Goal: Task Accomplishment & Management: Use online tool/utility

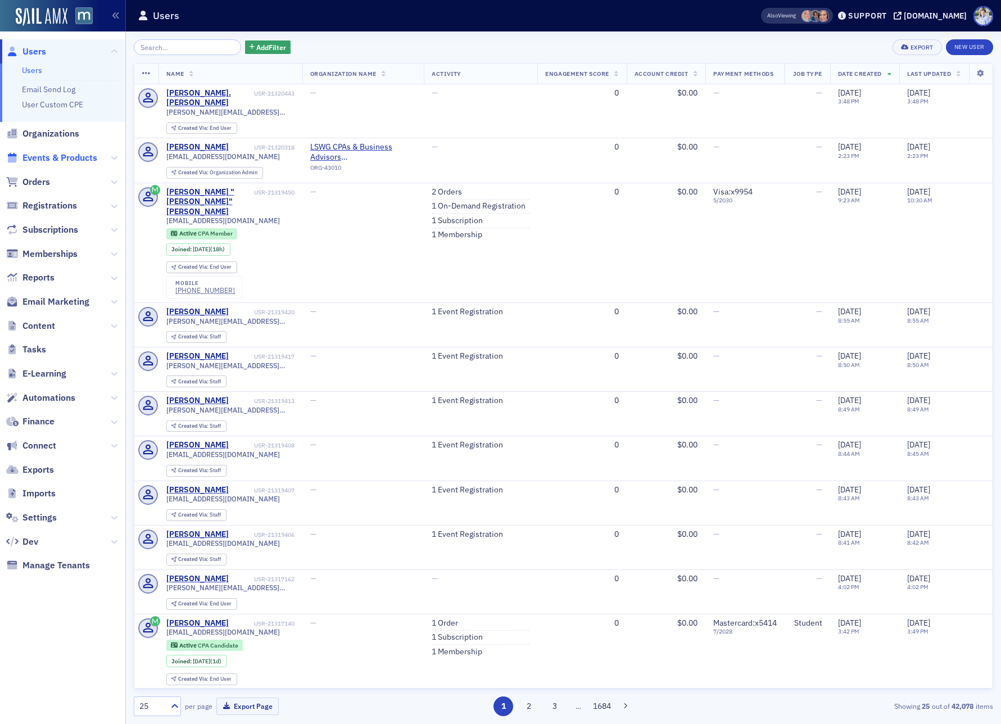
drag, startPoint x: 60, startPoint y: 165, endPoint x: 61, endPoint y: 158, distance: 7.3
click at [60, 164] on span "Events & Products" at bounding box center [62, 158] width 125 height 24
click at [61, 158] on span "Events & Products" at bounding box center [59, 158] width 75 height 12
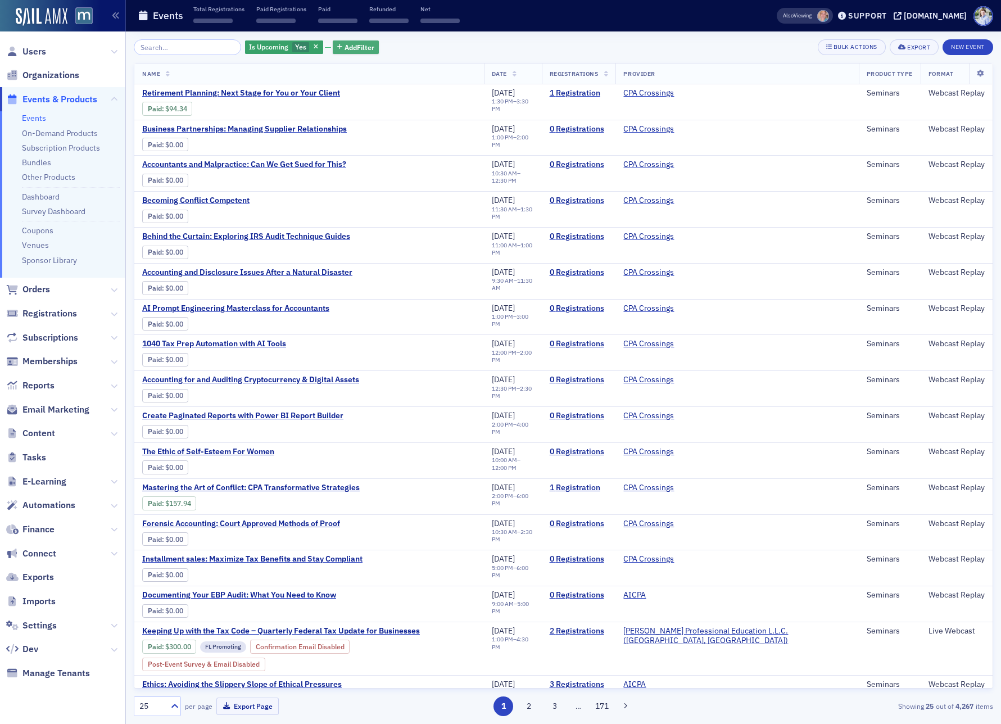
click at [349, 48] on span "Add Filter" at bounding box center [360, 47] width 30 height 10
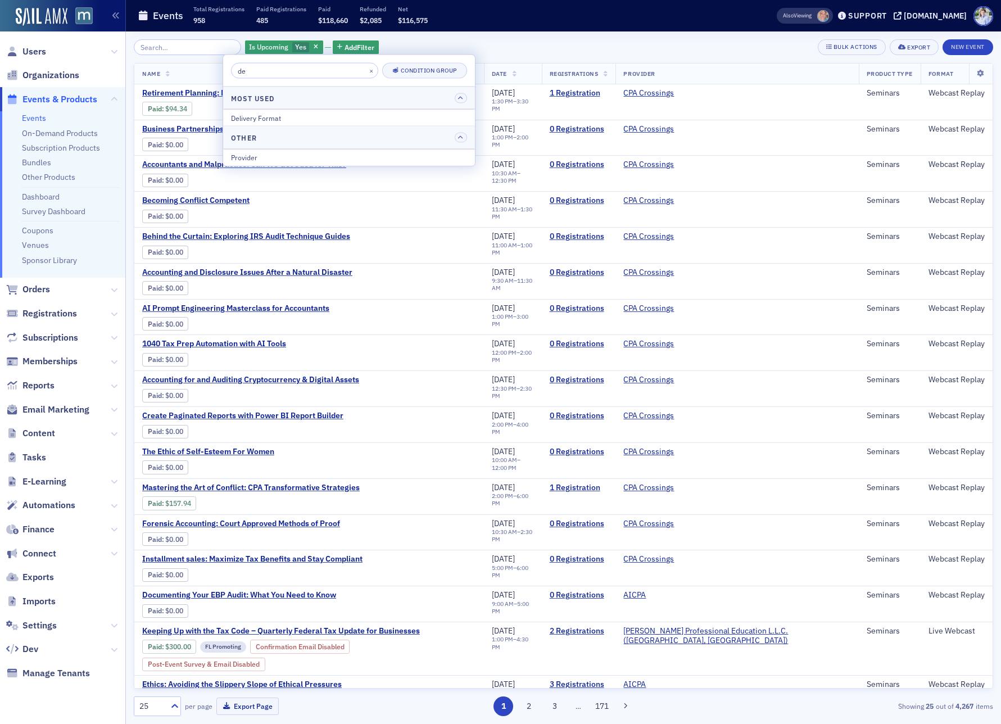
type input "de"
click at [280, 120] on div "Delivery Format" at bounding box center [349, 117] width 236 height 10
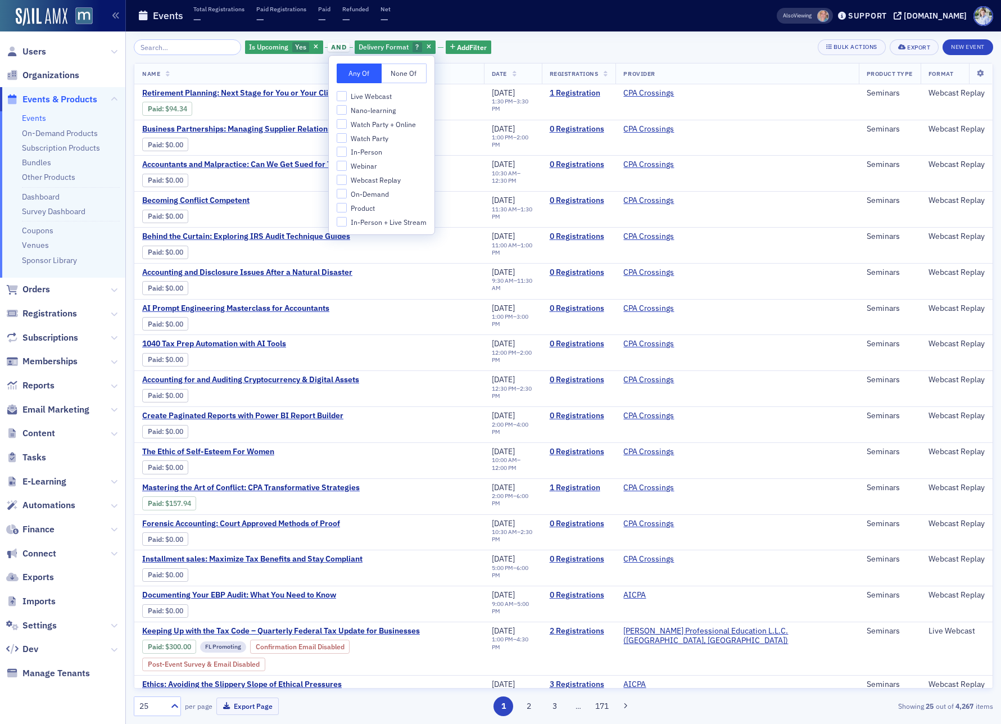
click at [359, 157] on span "In-Person" at bounding box center [366, 152] width 31 height 10
click at [347, 157] on input "In-Person" at bounding box center [342, 152] width 10 height 10
checkbox input "true"
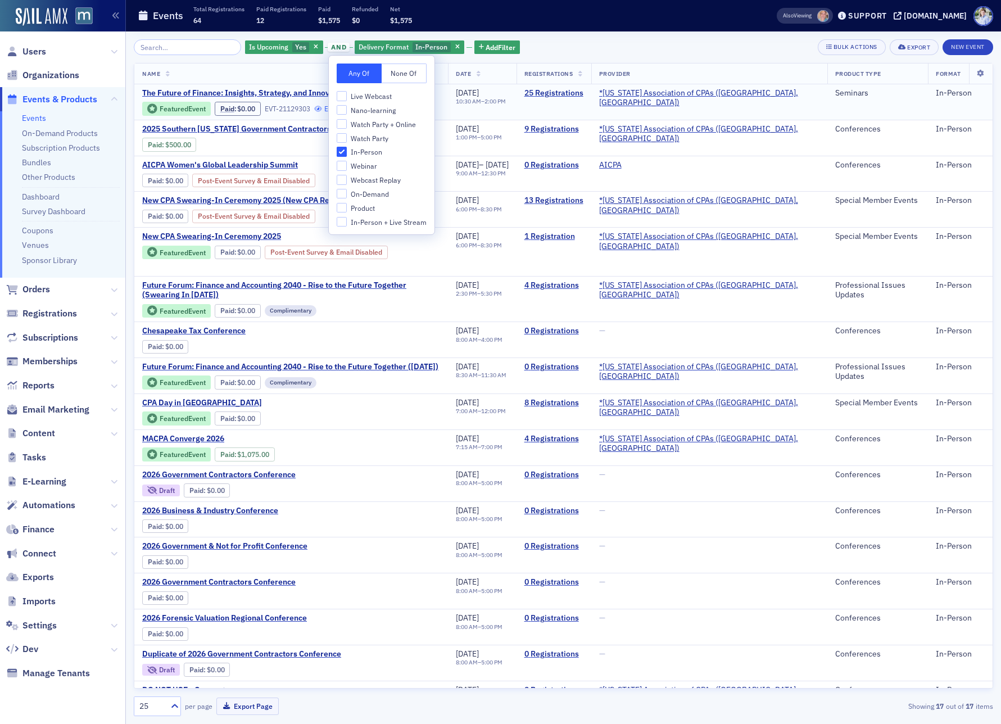
click at [318, 111] on icon at bounding box center [319, 109] width 10 height 7
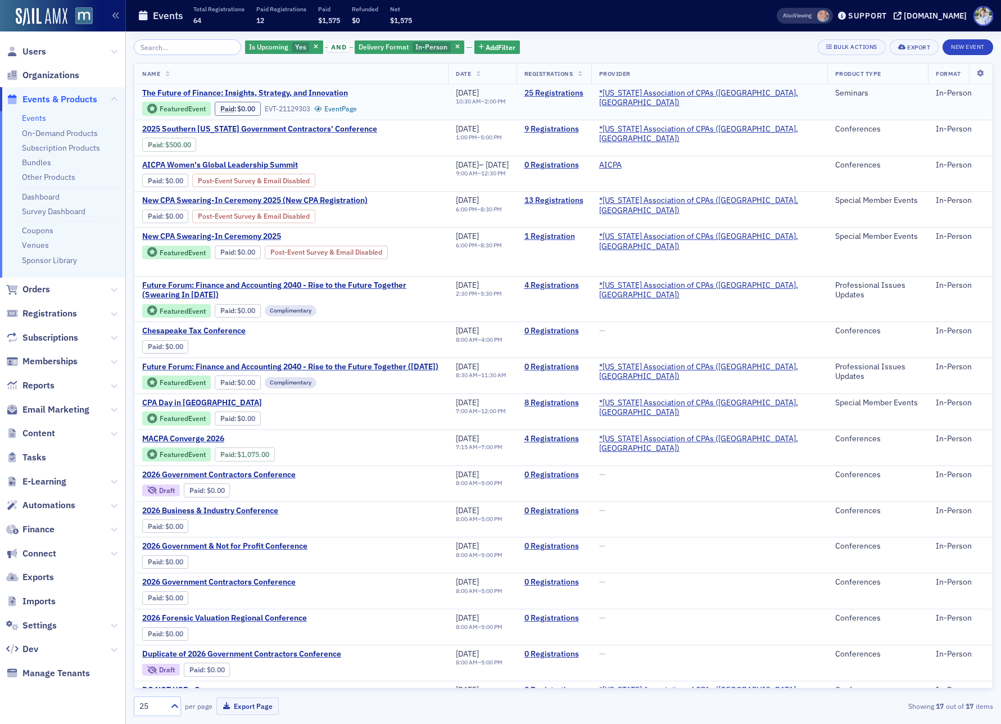
click at [282, 93] on span "The Future of Finance: Insights, Strategy, and Innovation" at bounding box center [245, 93] width 206 height 10
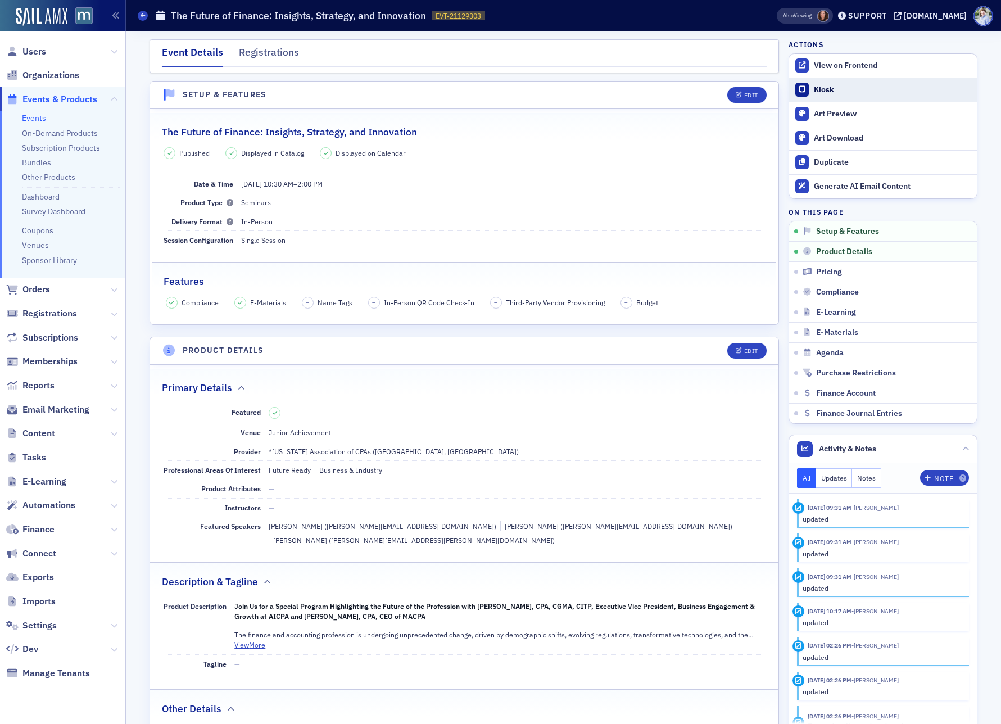
click at [832, 92] on div "Kiosk" at bounding box center [892, 90] width 157 height 10
click at [275, 58] on div "Registrations" at bounding box center [269, 55] width 60 height 21
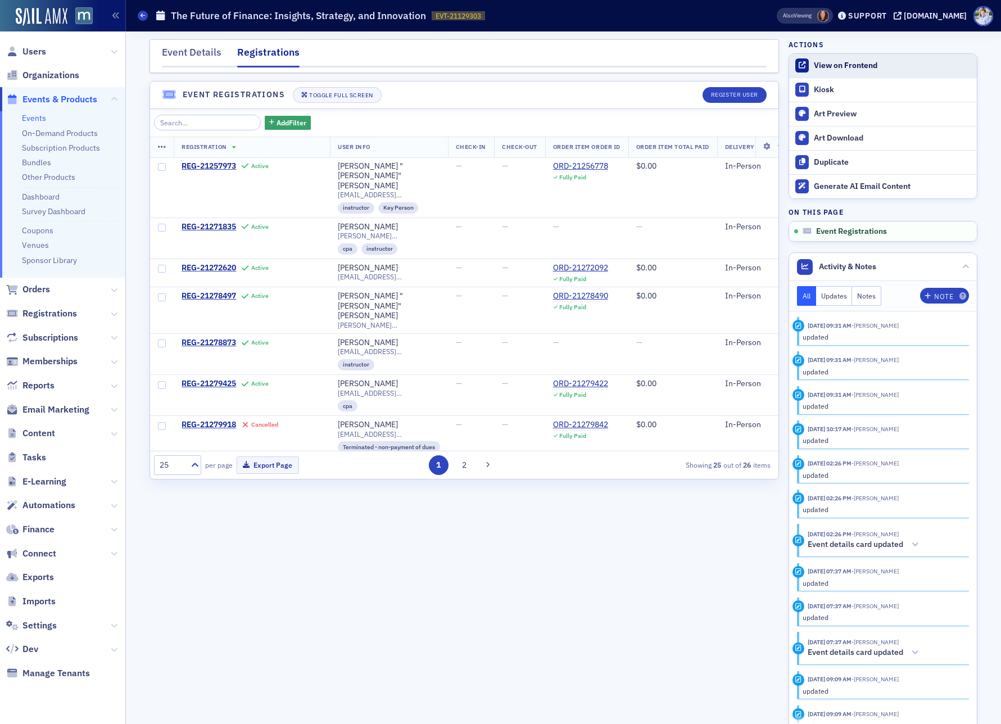
click at [870, 66] on div "View on Frontend" at bounding box center [892, 66] width 157 height 10
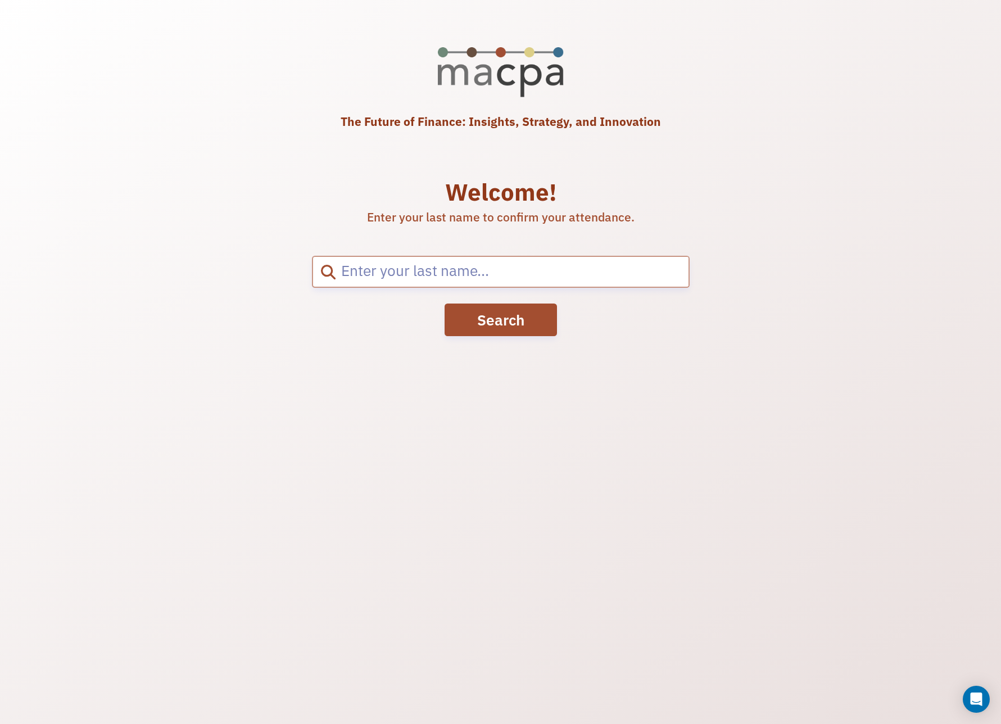
click at [539, 275] on input "search" at bounding box center [512, 272] width 353 height 30
type input "abe"
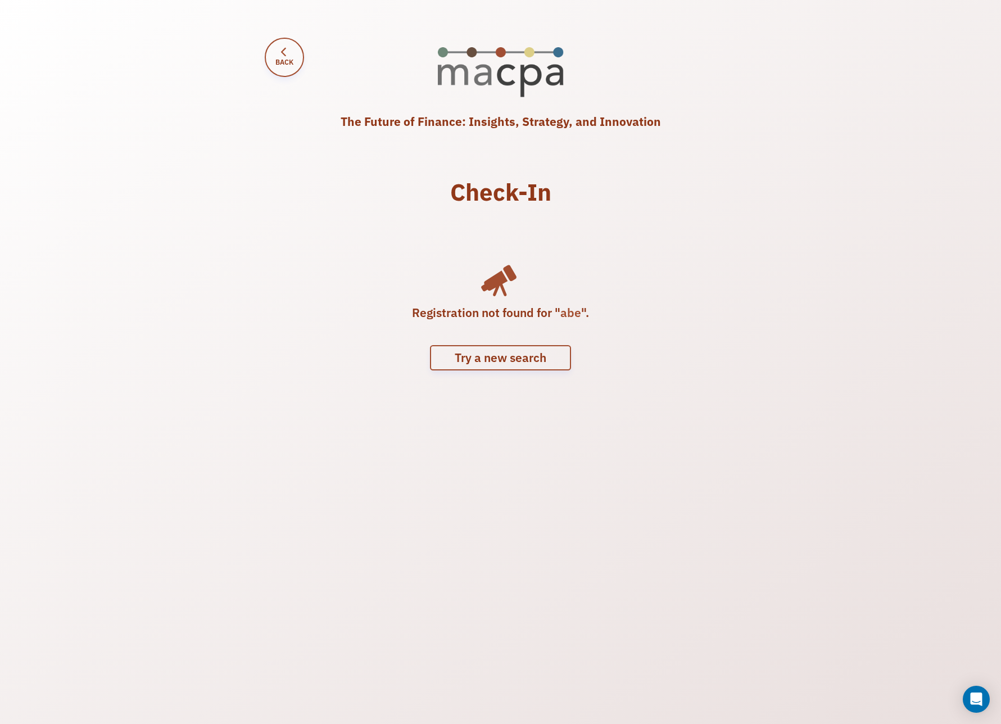
click at [286, 65] on span "Back" at bounding box center [284, 62] width 18 height 10
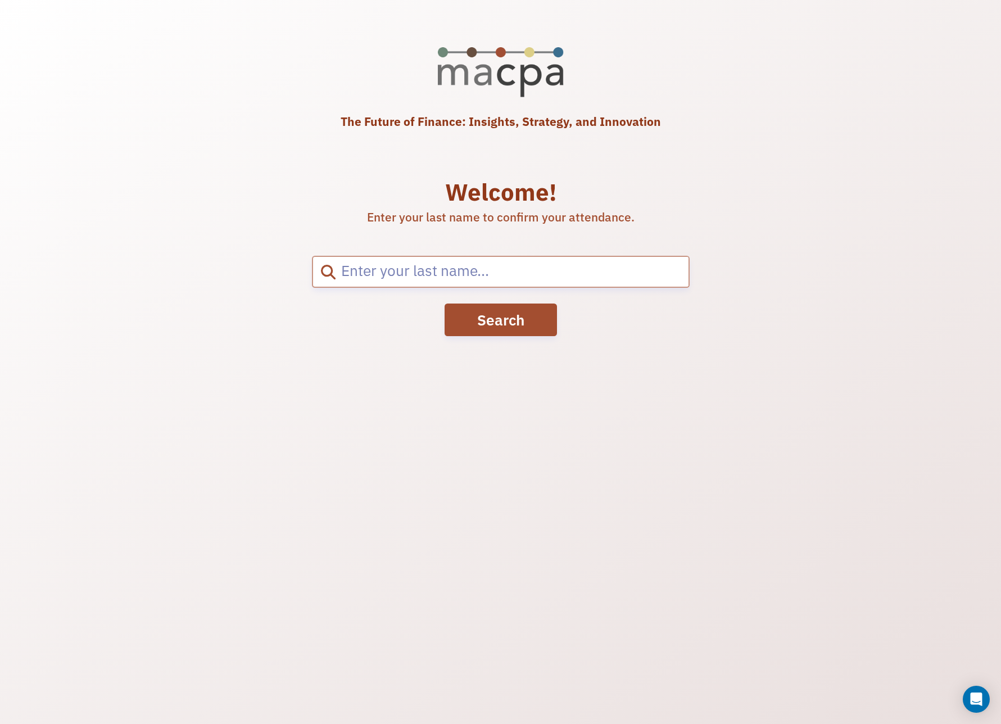
click at [405, 275] on input "search" at bounding box center [512, 272] width 353 height 30
type input "abell"
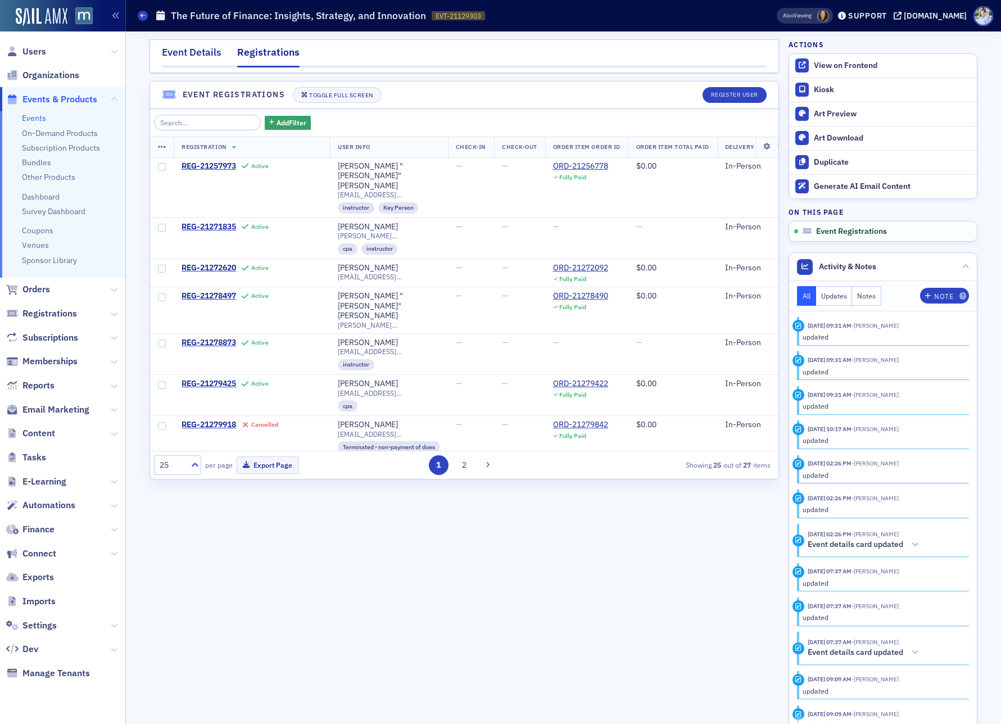
click at [203, 55] on div "Event Details" at bounding box center [192, 55] width 60 height 21
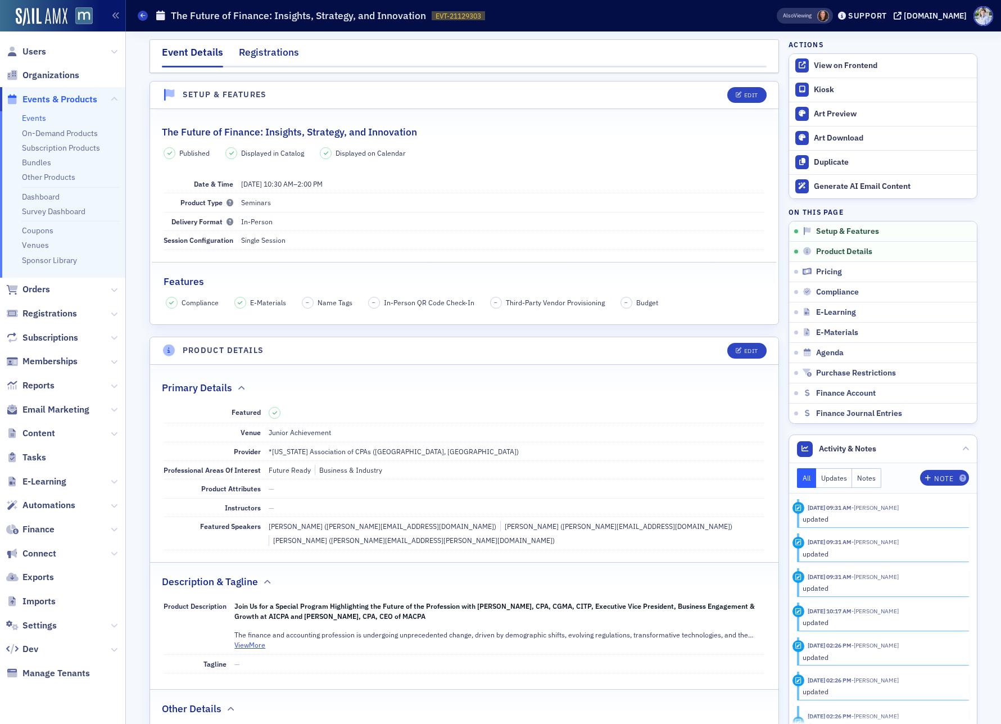
click at [251, 54] on div "Registrations" at bounding box center [269, 55] width 60 height 21
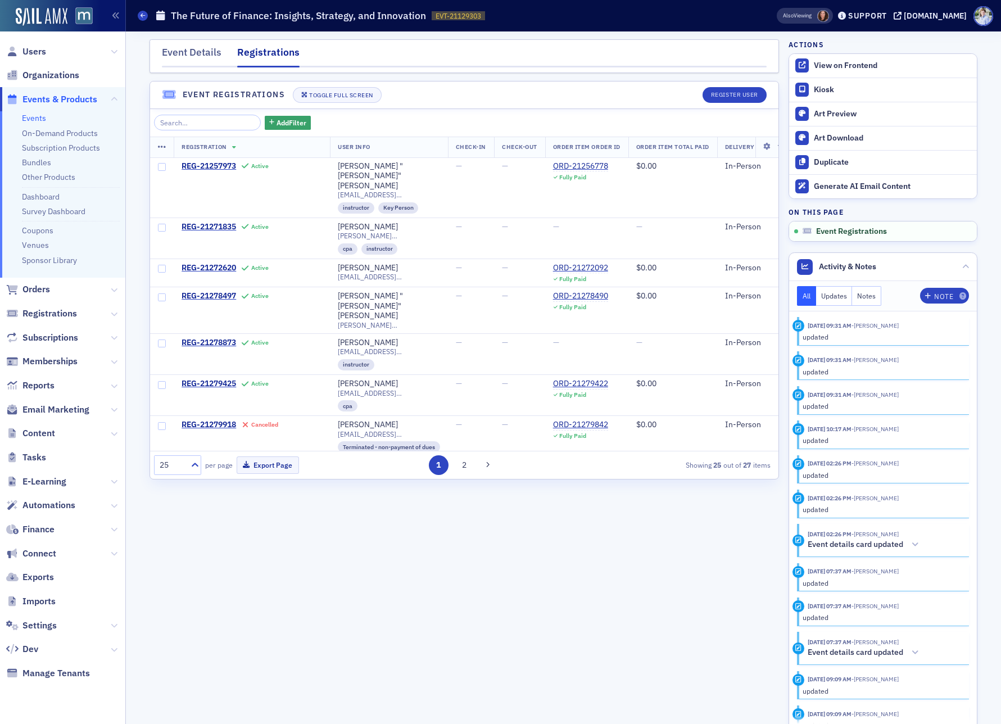
scroll to position [611, 0]
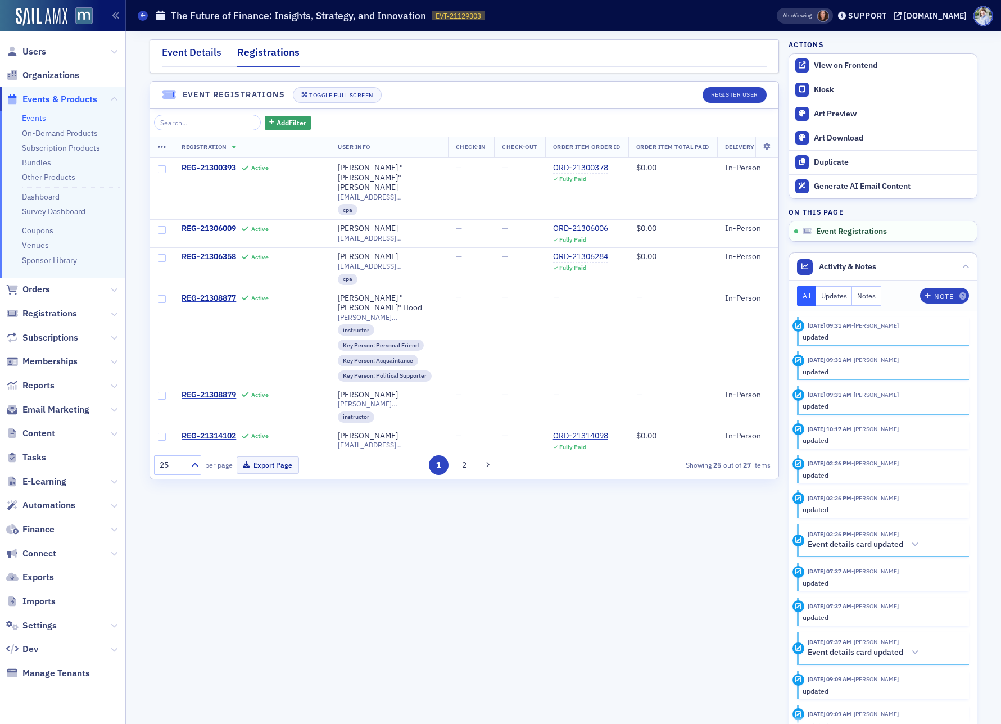
click at [179, 56] on div "Event Details" at bounding box center [192, 55] width 60 height 21
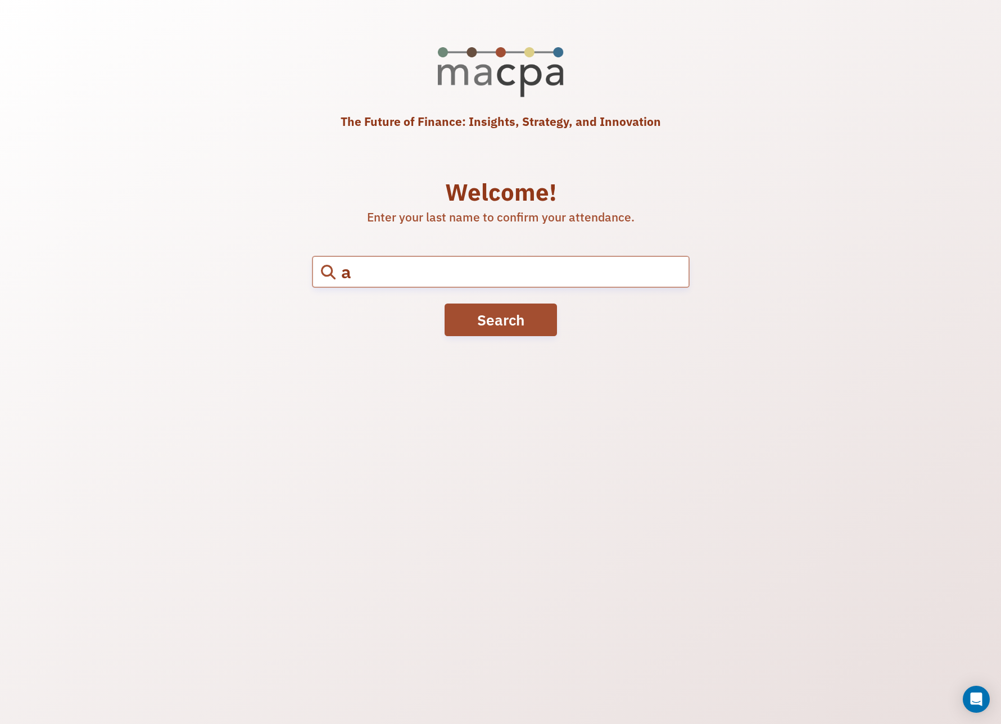
click at [429, 262] on input "a" at bounding box center [512, 272] width 353 height 30
type input "[PERSON_NAME]"
click at [493, 321] on button "Search" at bounding box center [501, 319] width 112 height 33
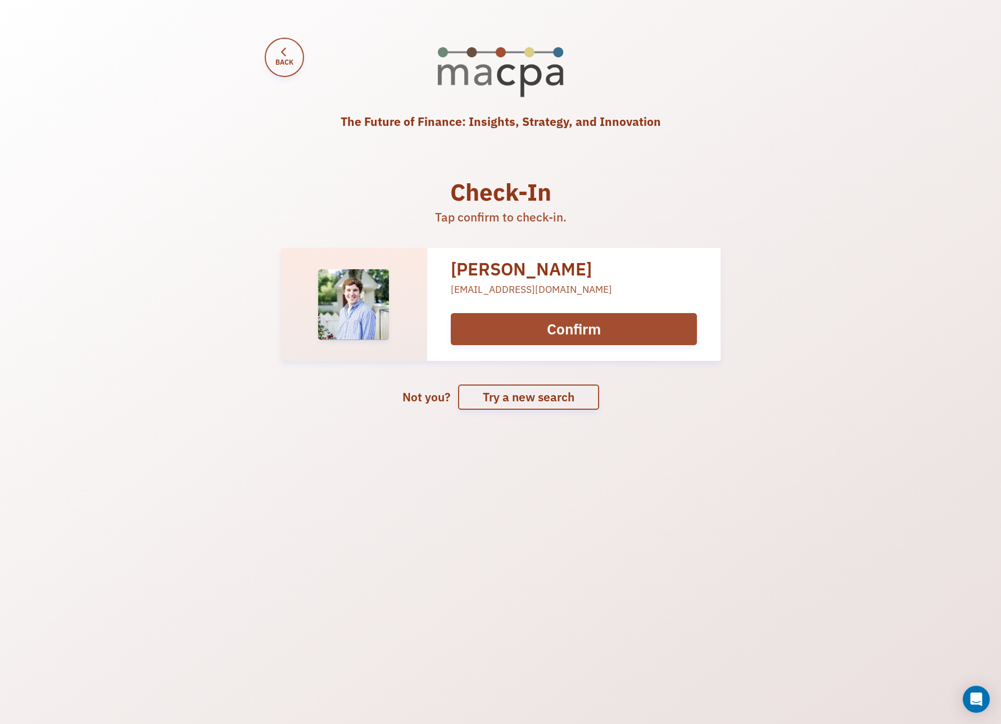
click at [518, 327] on button "Confirm" at bounding box center [574, 329] width 247 height 33
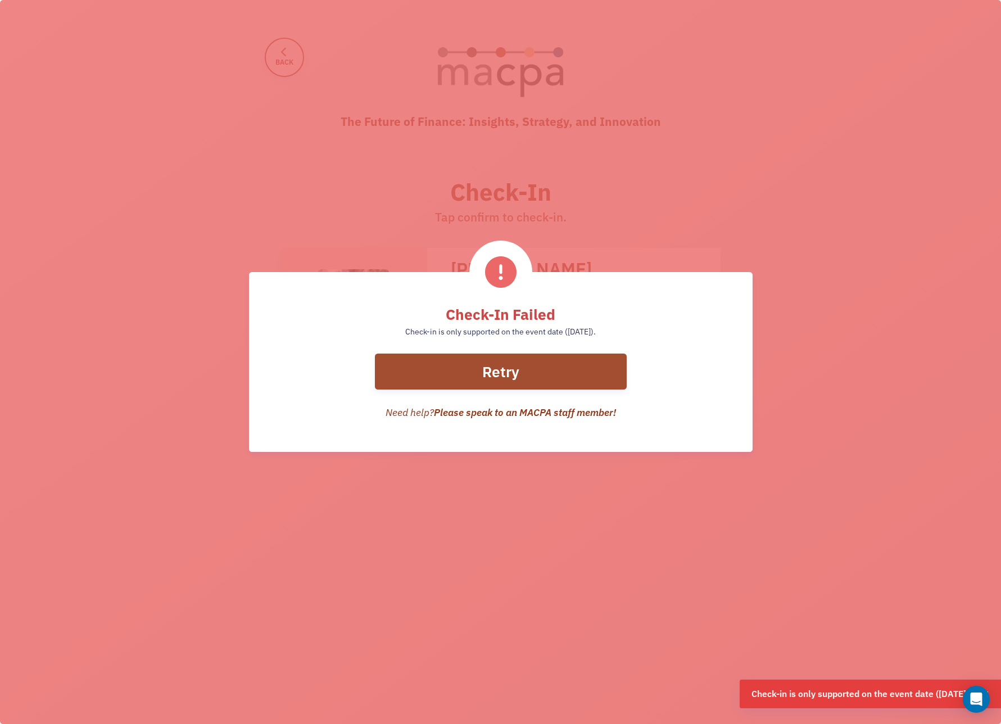
click at [860, 336] on div "Check-In Failed Check-in is only supported on the event date (9/29/2025). Retry…" at bounding box center [500, 362] width 1001 height 724
click at [540, 366] on button "Retry" at bounding box center [501, 372] width 252 height 37
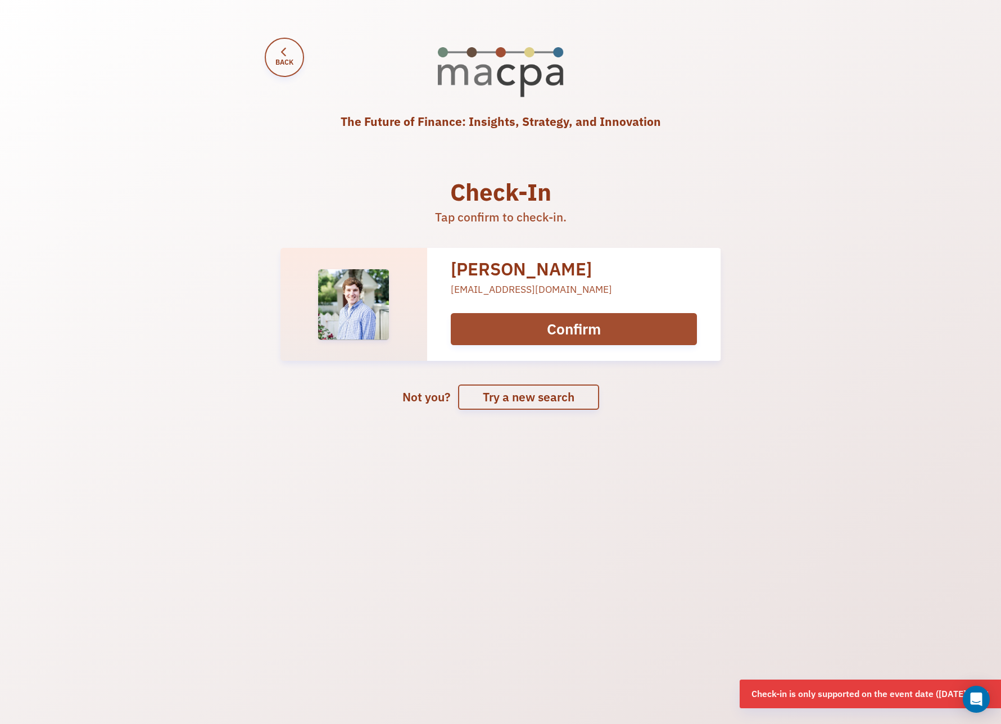
click at [287, 61] on span "Back" at bounding box center [284, 62] width 18 height 10
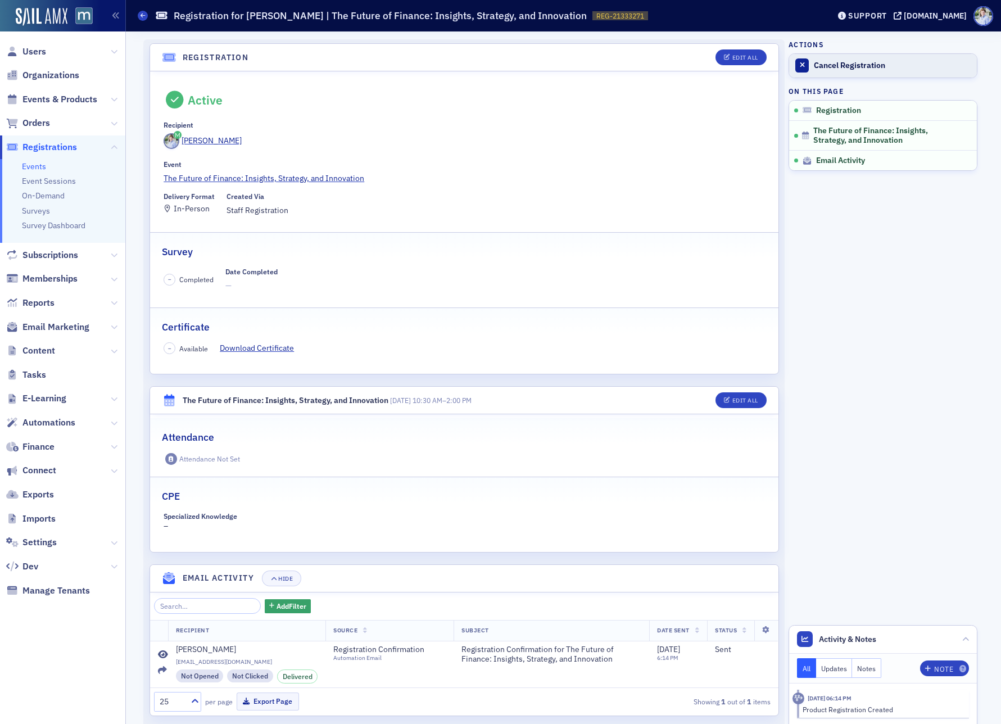
click at [858, 64] on div "Cancel Registration" at bounding box center [892, 66] width 157 height 10
drag, startPoint x: 106, startPoint y: 50, endPoint x: 116, endPoint y: 49, distance: 9.6
click at [107, 50] on span "Users" at bounding box center [62, 51] width 125 height 24
click at [116, 49] on icon at bounding box center [114, 51] width 7 height 7
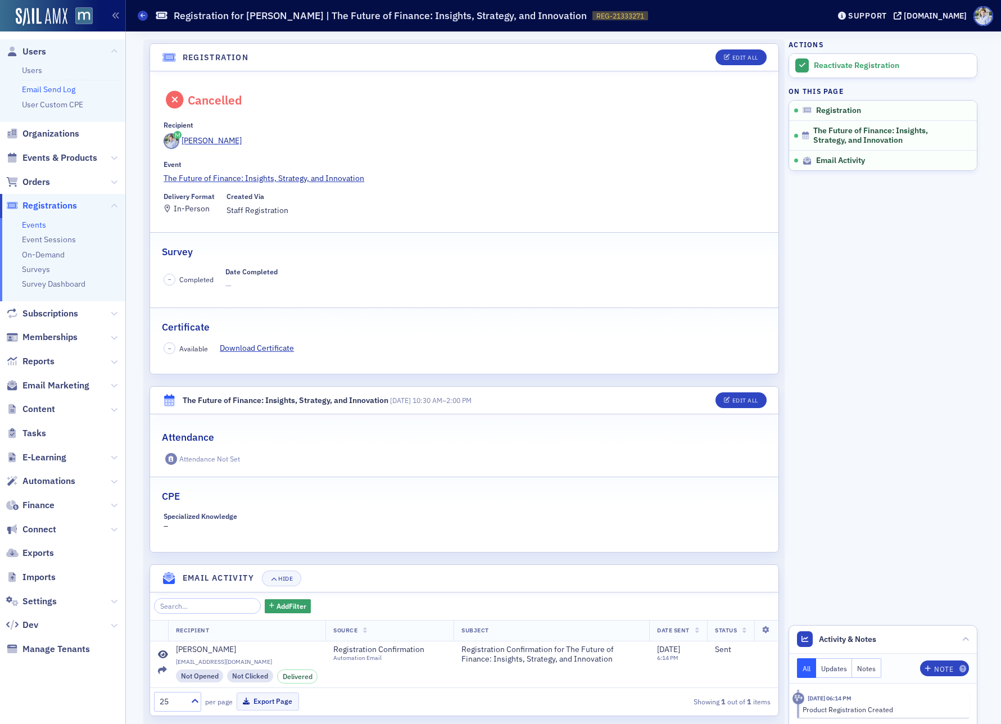
click at [33, 88] on link "Email Send Log" at bounding box center [48, 89] width 53 height 10
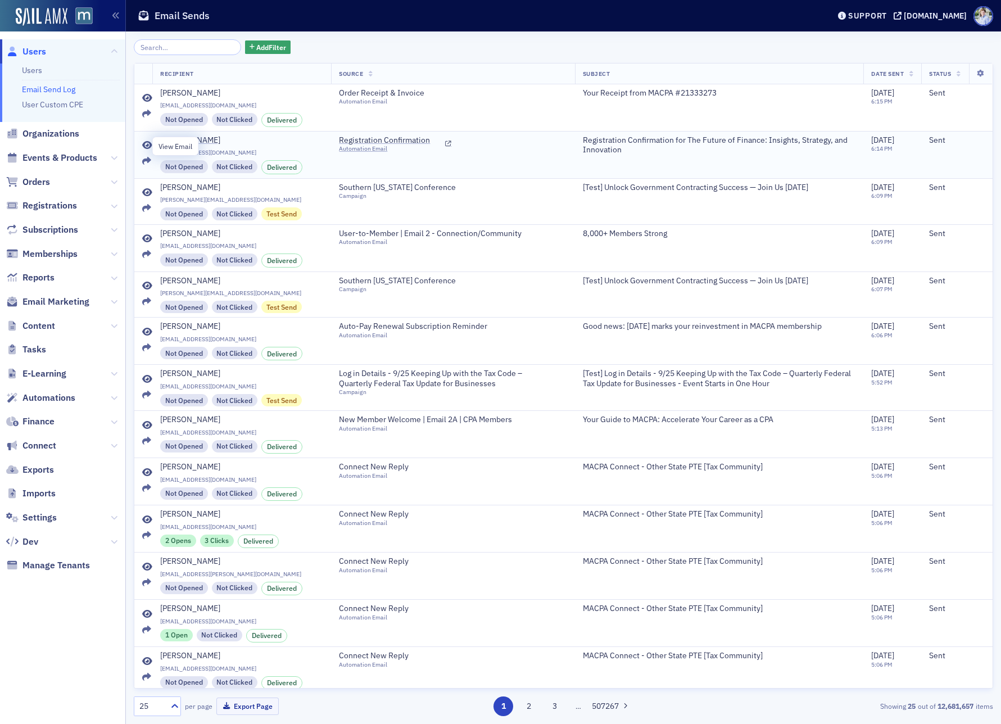
click at [146, 147] on icon at bounding box center [147, 145] width 10 height 9
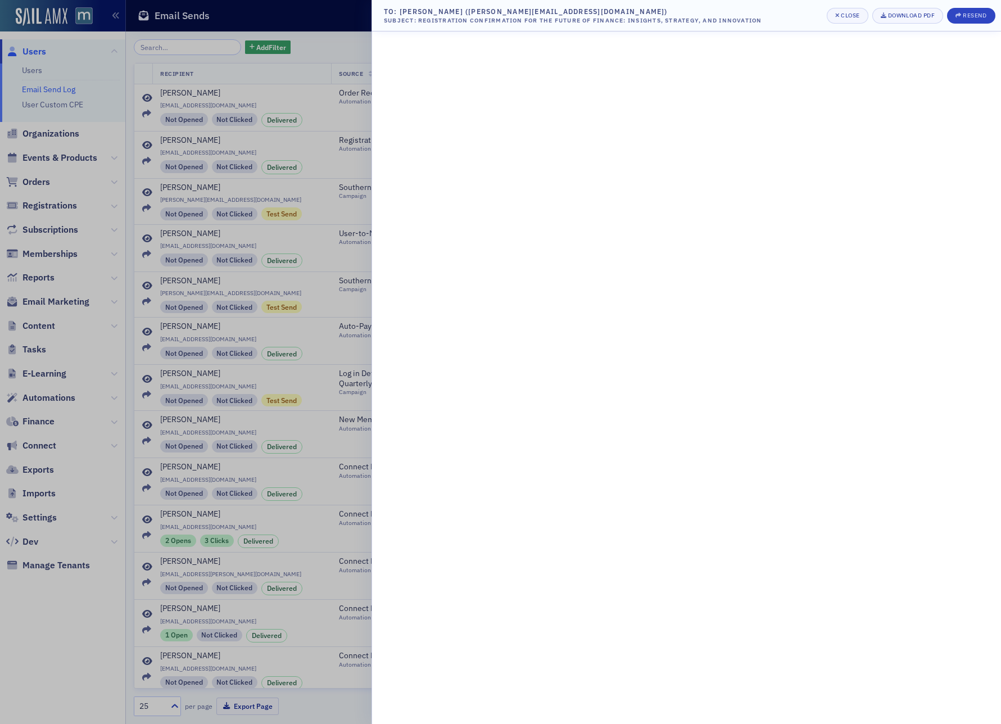
click at [150, 148] on div at bounding box center [500, 362] width 1001 height 724
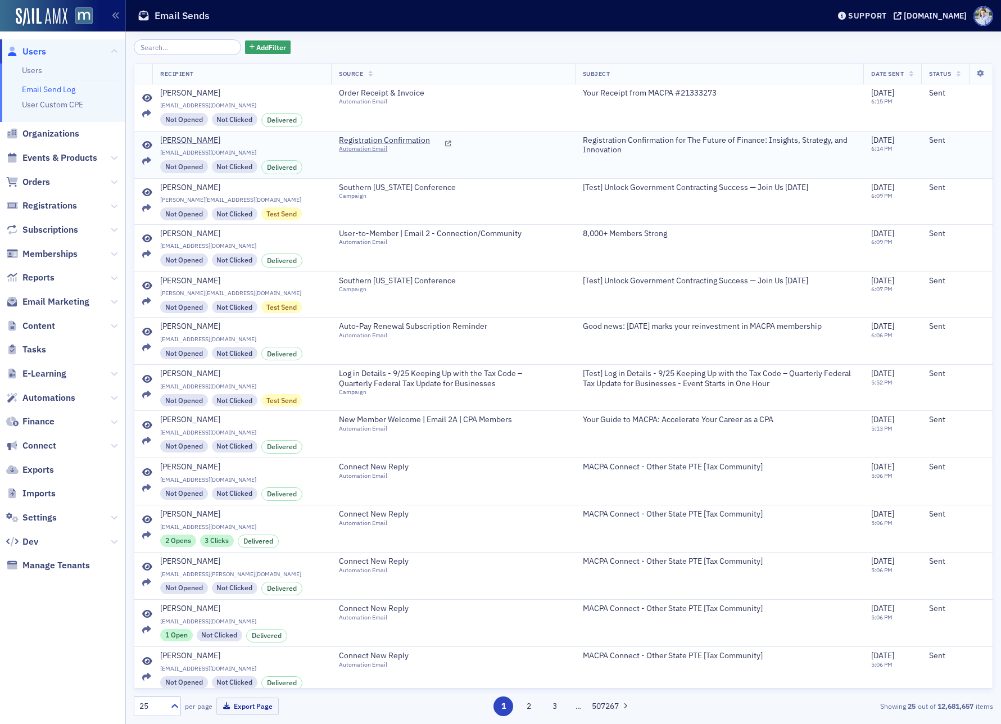
click at [147, 139] on td at bounding box center [143, 154] width 18 height 47
click at [147, 142] on icon at bounding box center [147, 145] width 10 height 9
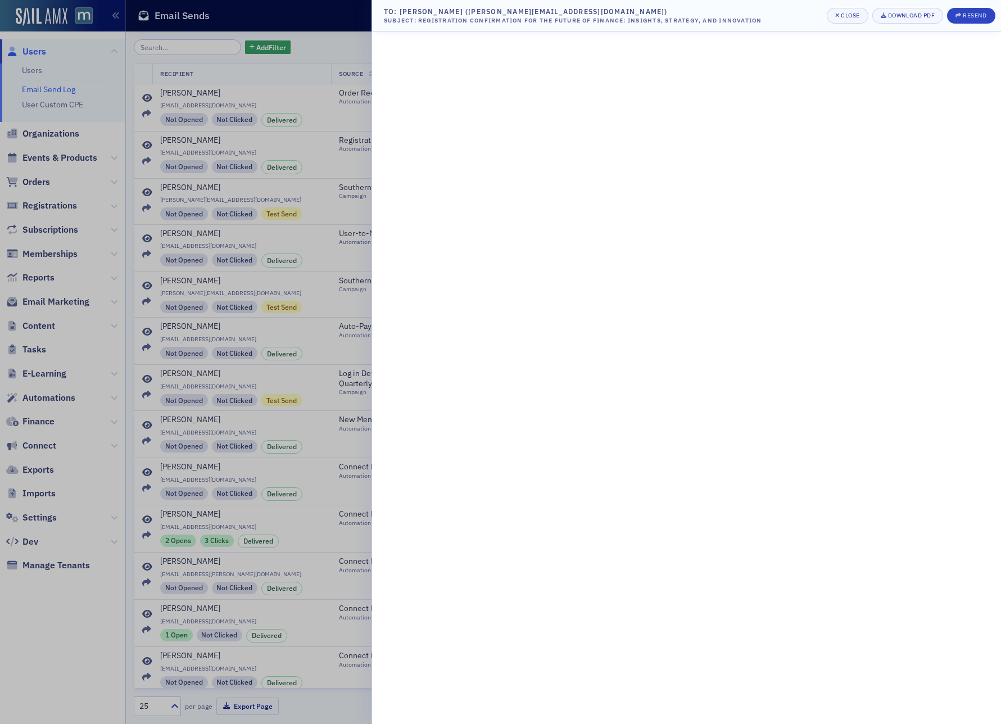
click at [152, 141] on div at bounding box center [500, 362] width 1001 height 724
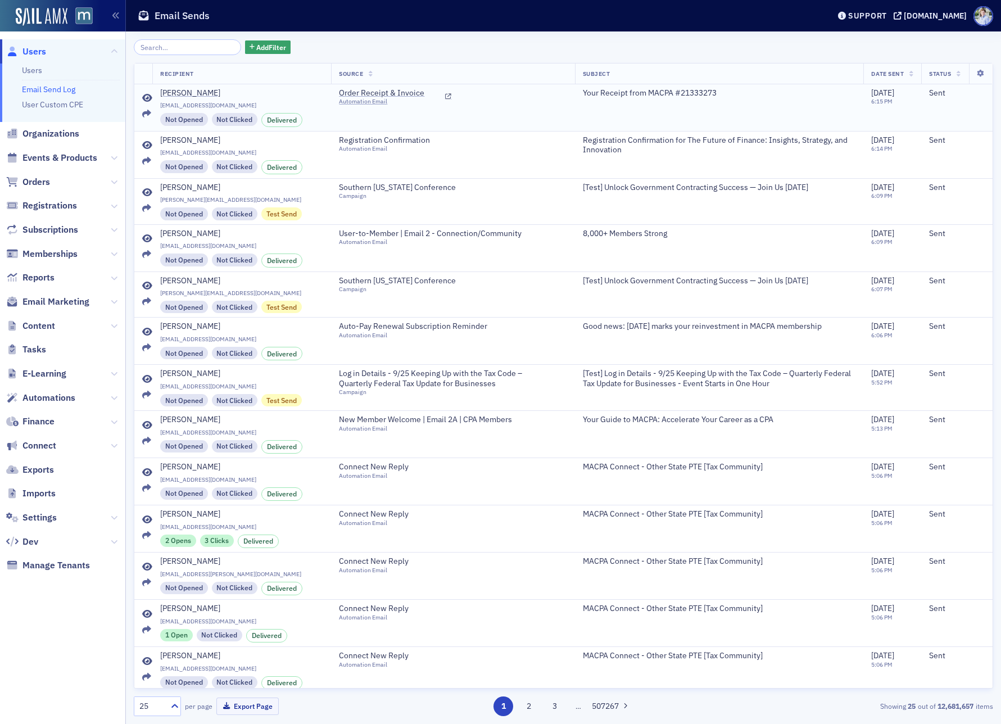
click at [144, 93] on td at bounding box center [143, 107] width 18 height 47
click at [145, 96] on icon at bounding box center [147, 98] width 10 height 9
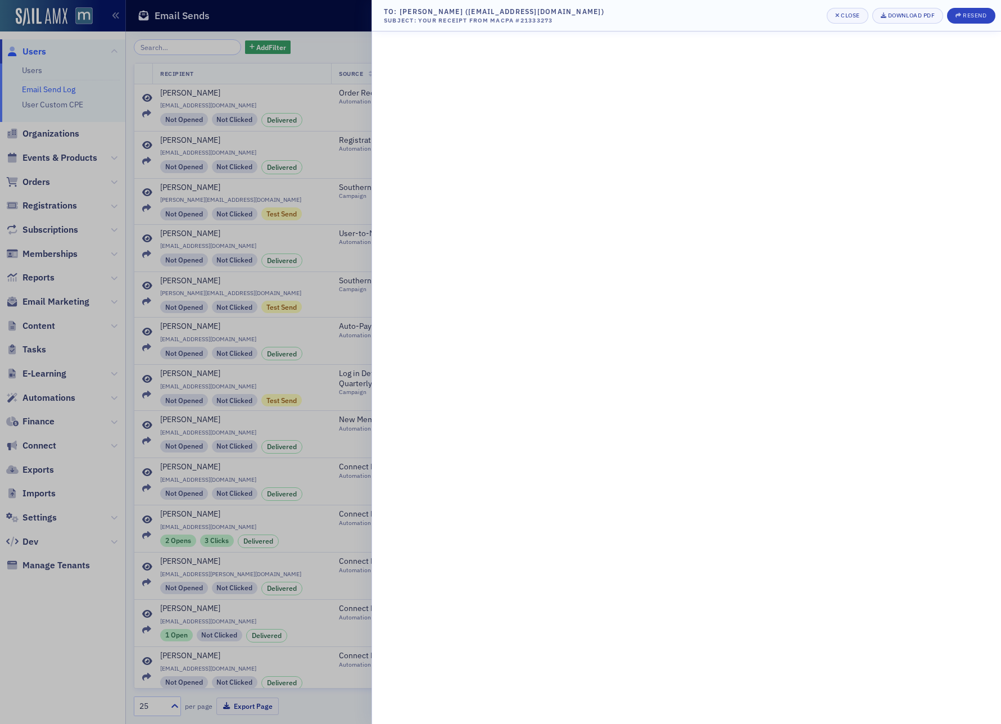
click at [152, 114] on div at bounding box center [500, 362] width 1001 height 724
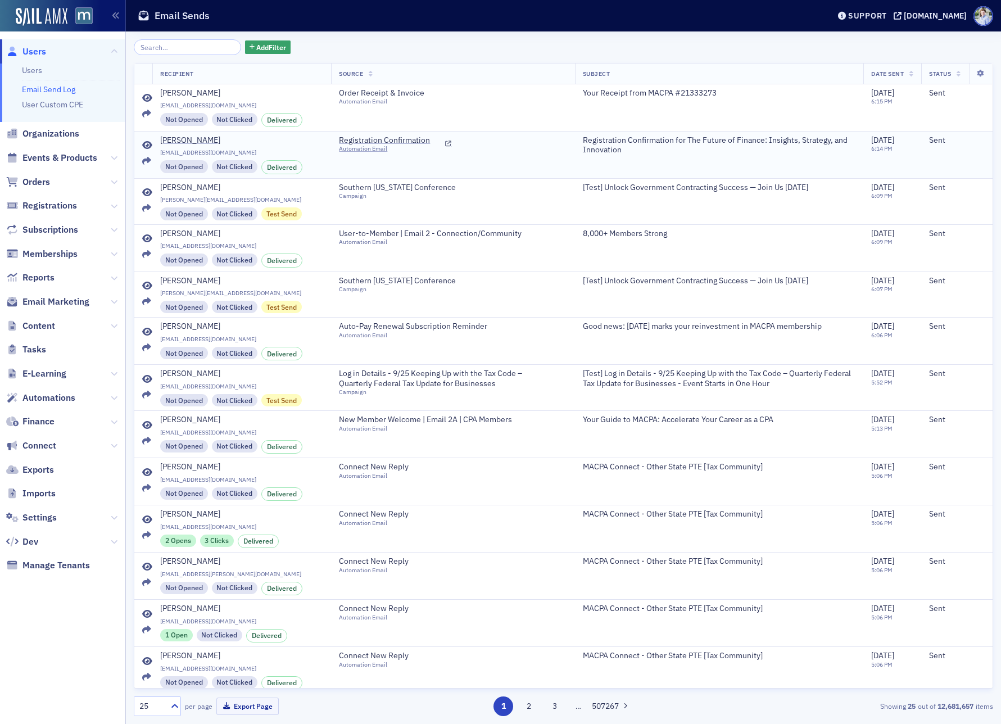
click at [149, 143] on icon at bounding box center [147, 145] width 10 height 9
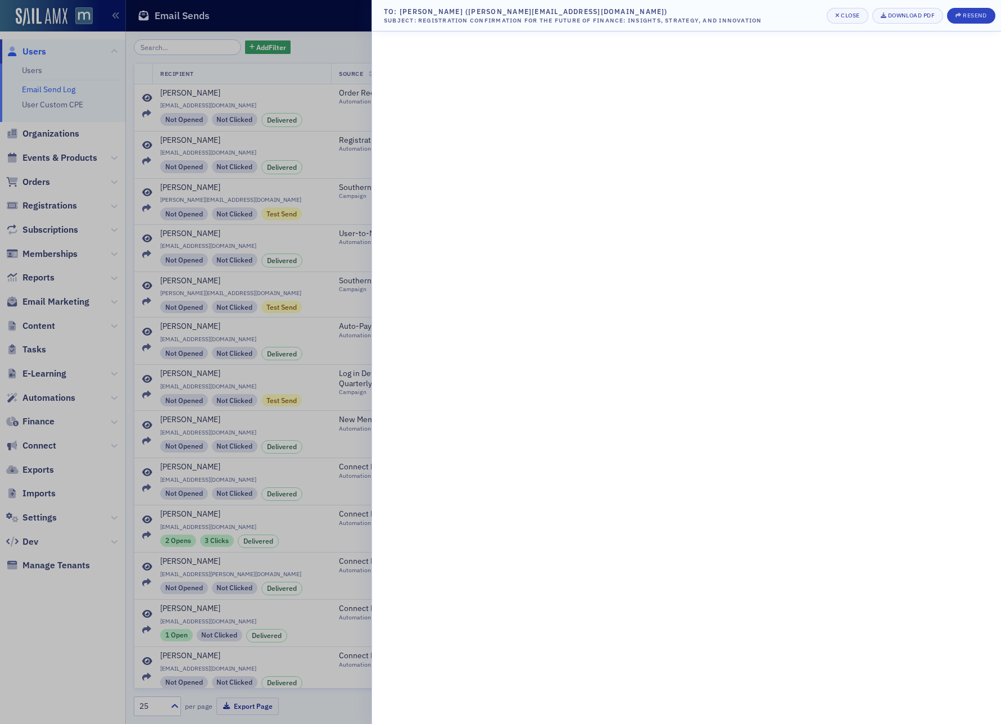
drag, startPoint x: 170, startPoint y: 169, endPoint x: 188, endPoint y: 233, distance: 66.7
click at [170, 169] on div at bounding box center [500, 362] width 1001 height 724
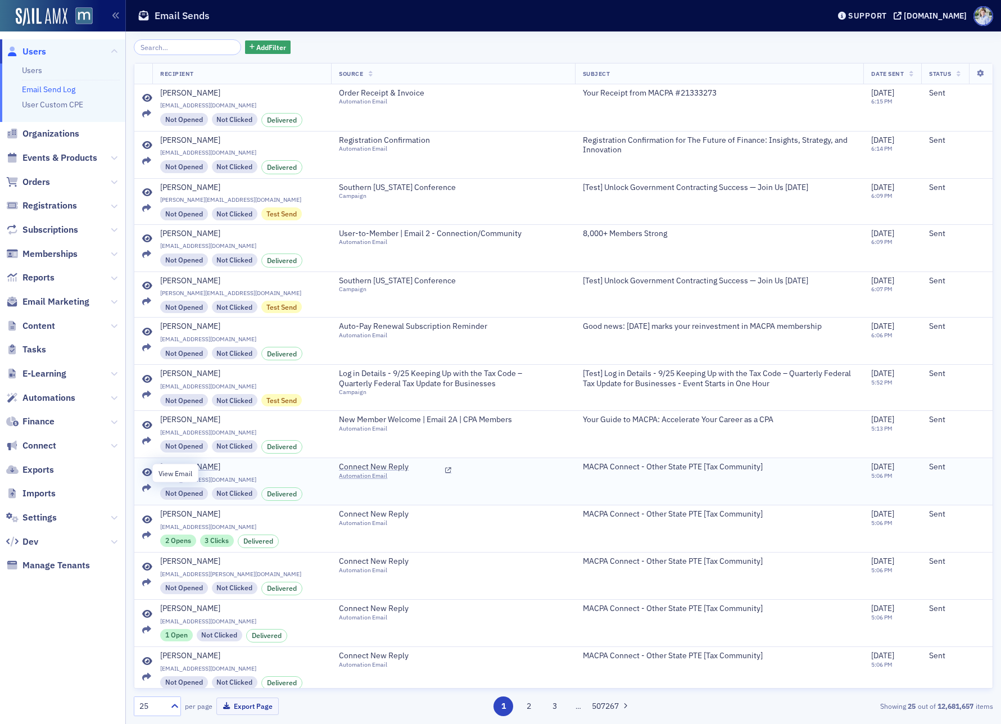
click at [150, 473] on icon at bounding box center [147, 472] width 10 height 9
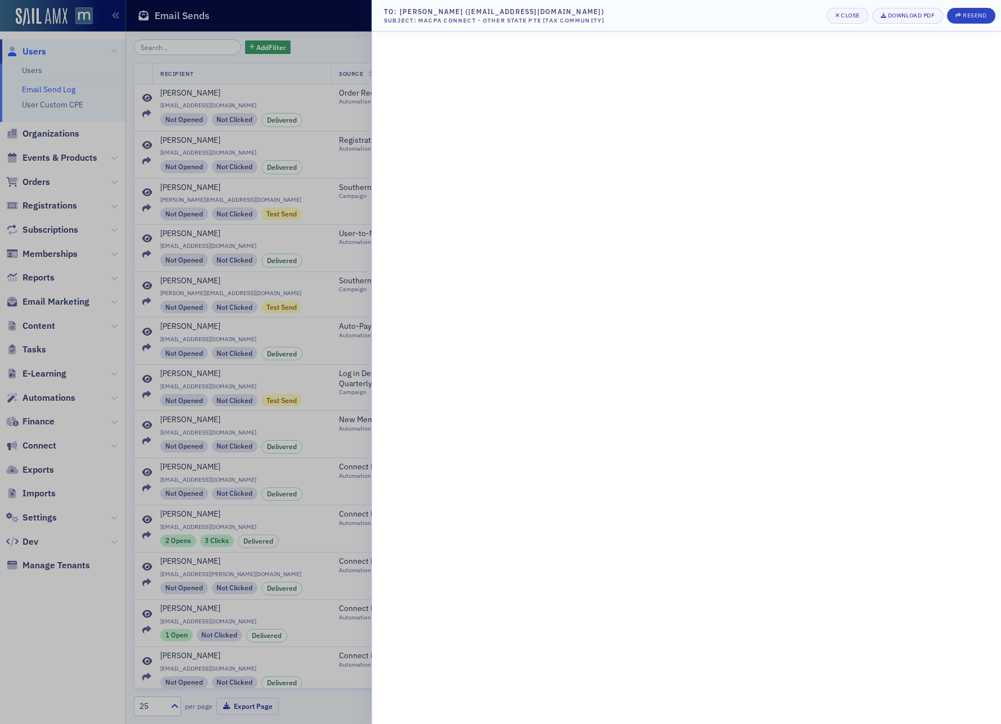
click at [199, 175] on div at bounding box center [500, 362] width 1001 height 724
